Goal: Navigation & Orientation: Find specific page/section

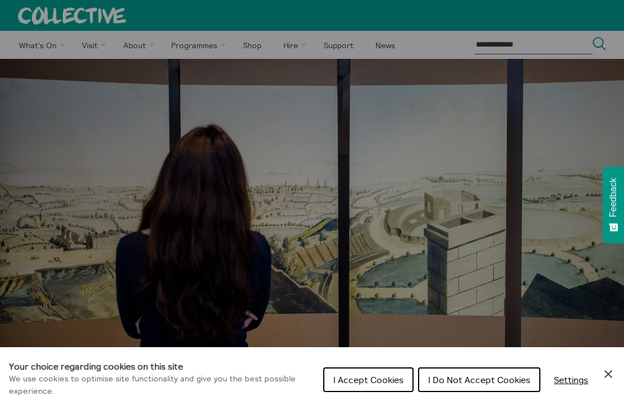
click at [465, 370] on button "I Do Not Accept Cookies" at bounding box center [479, 379] width 122 height 25
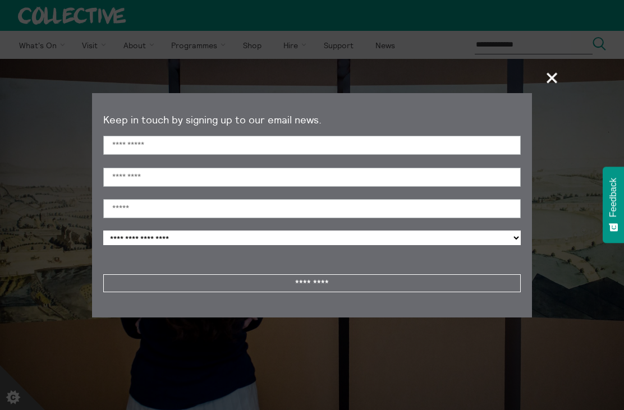
click at [536, 76] on span "+" at bounding box center [552, 77] width 33 height 33
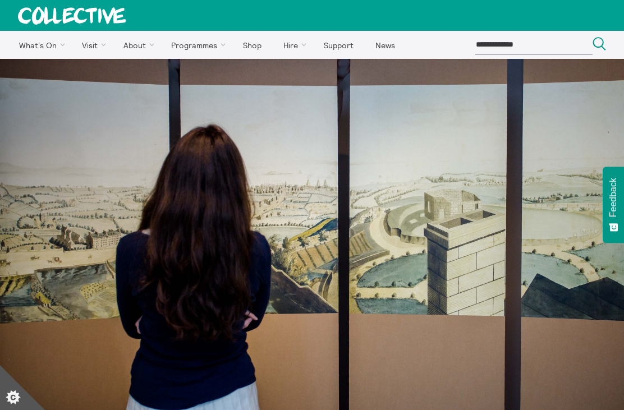
click at [0, 0] on link "Exhibitions" at bounding box center [0, 0] width 0 height 0
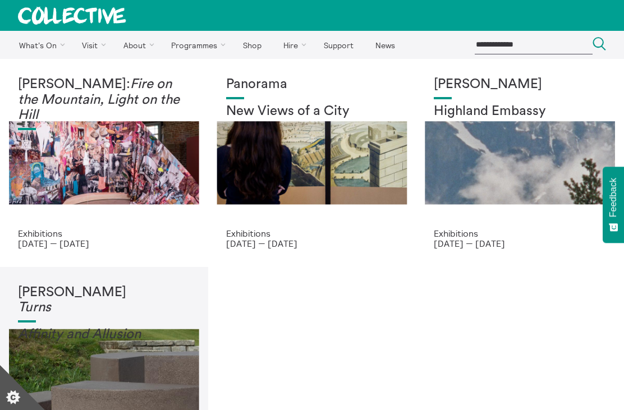
click at [0, 0] on link "Find Us" at bounding box center [0, 0] width 0 height 0
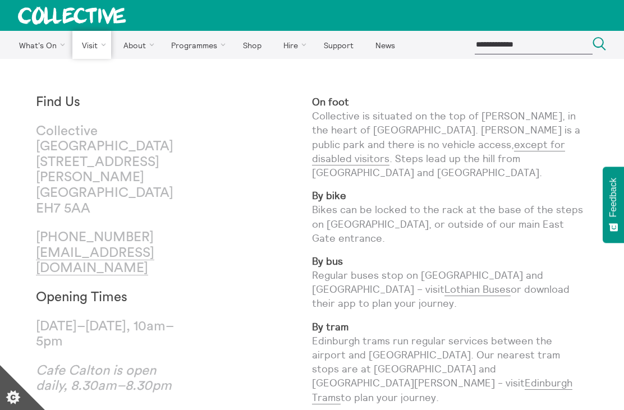
click at [0, 0] on link "Facilities" at bounding box center [0, 0] width 0 height 0
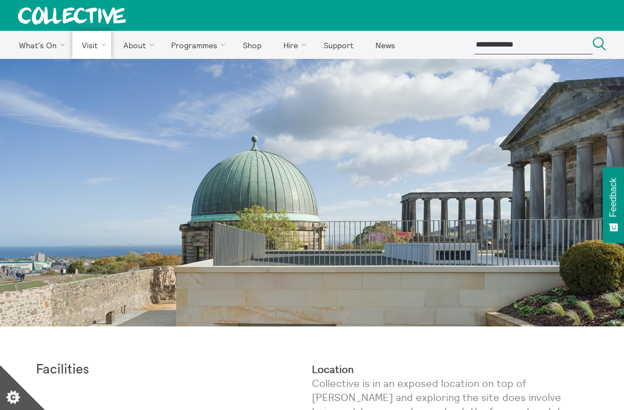
click at [0, 0] on link "Kiosk" at bounding box center [0, 0] width 0 height 0
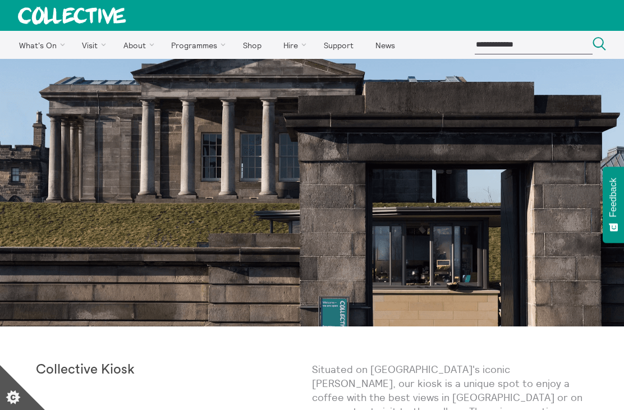
click at [0, 0] on link "About Us" at bounding box center [0, 0] width 0 height 0
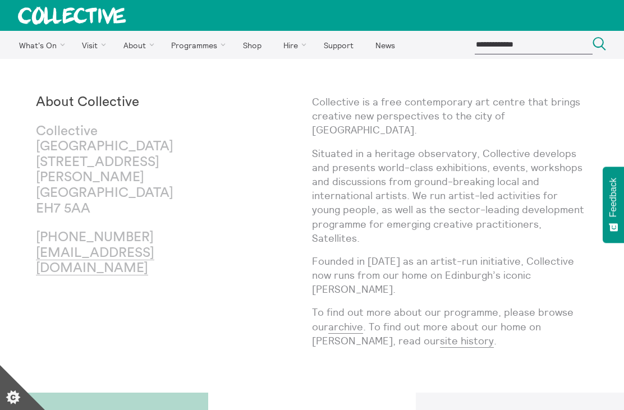
click at [257, 44] on link "Shop" at bounding box center [252, 45] width 38 height 28
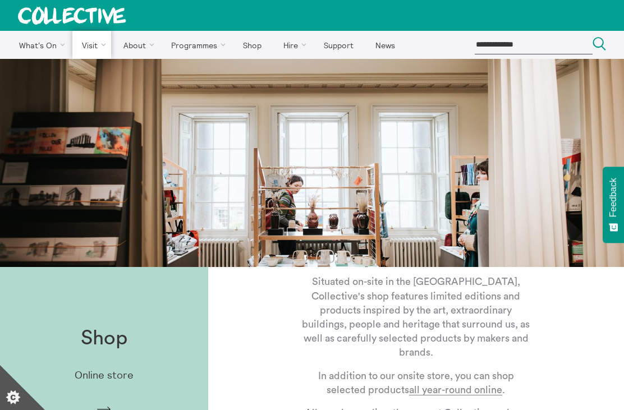
click at [0, 0] on link "Facilities" at bounding box center [0, 0] width 0 height 0
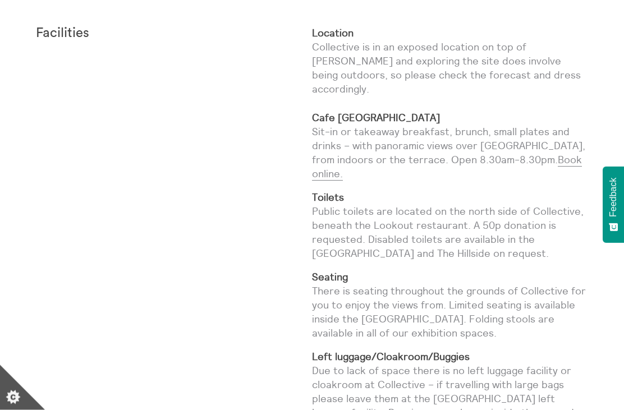
scroll to position [337, 0]
click at [549, 153] on link "Book online." at bounding box center [447, 166] width 270 height 27
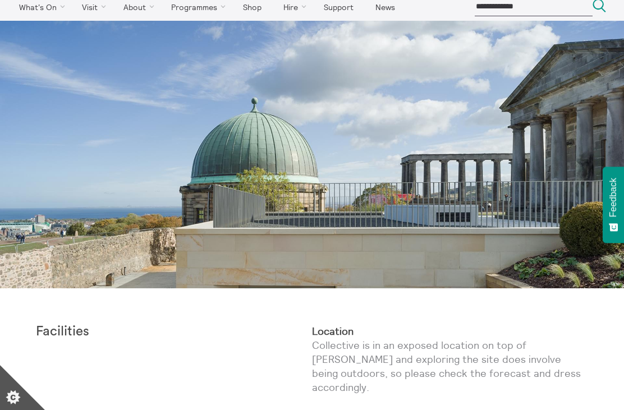
scroll to position [0, 0]
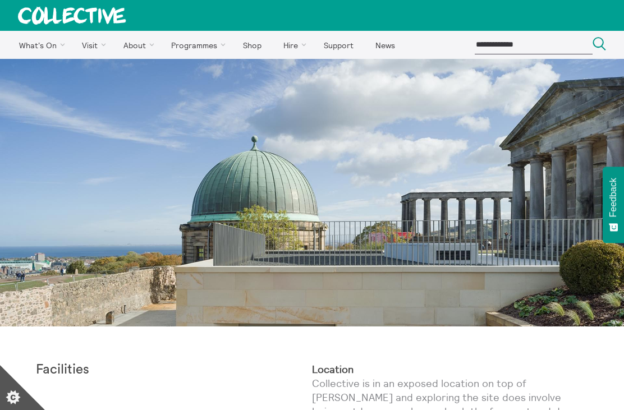
click at [0, 0] on link "Events" at bounding box center [0, 0] width 0 height 0
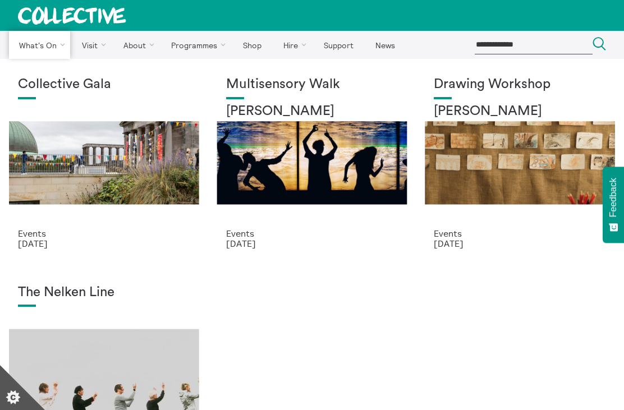
click at [0, 0] on link "Guided Tours" at bounding box center [0, 0] width 0 height 0
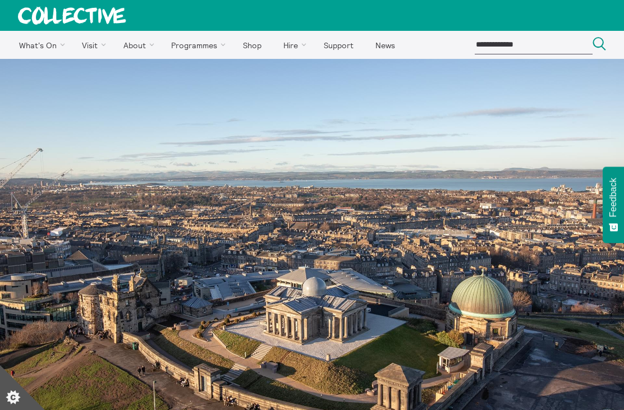
click at [0, 0] on link "Exhibitions" at bounding box center [0, 0] width 0 height 0
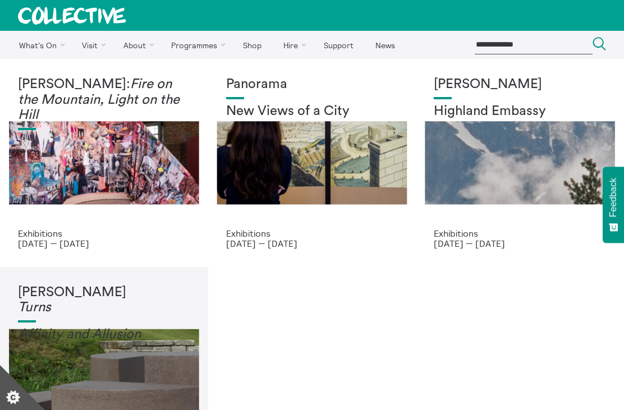
click at [377, 167] on div "Panorama New Views of a City" at bounding box center [312, 152] width 172 height 151
